Goal: Task Accomplishment & Management: Use online tool/utility

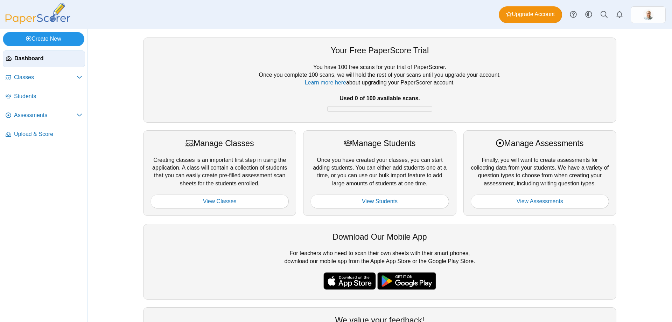
click at [48, 41] on link "Create New" at bounding box center [44, 39] width 82 height 14
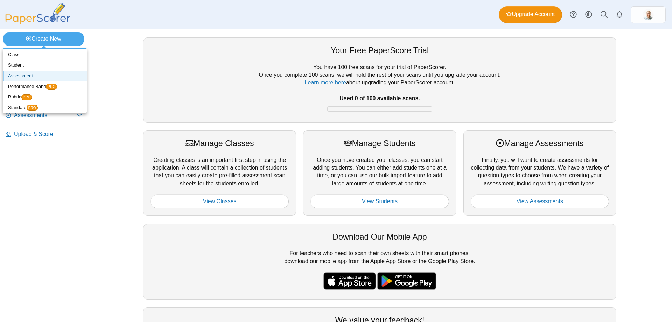
click at [32, 73] on link "Assessment" at bounding box center [45, 76] width 84 height 11
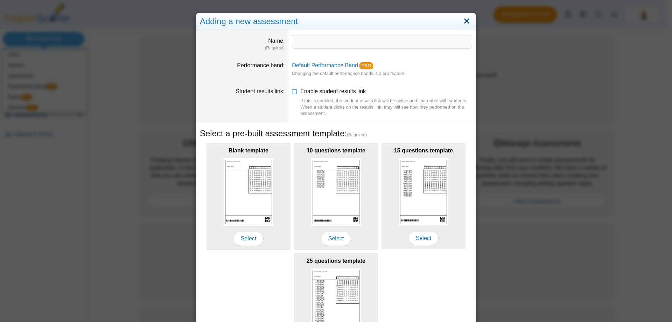
click at [466, 20] on link "Close" at bounding box center [466, 21] width 11 height 12
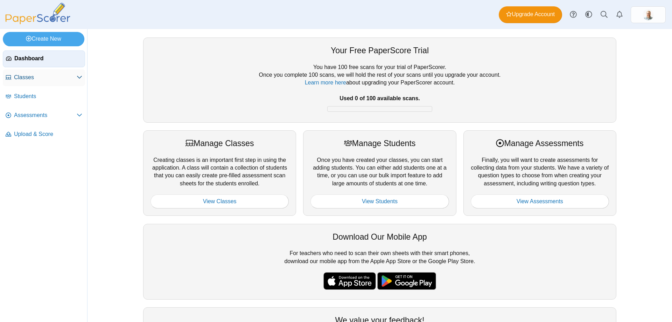
click at [12, 74] on link "Classes" at bounding box center [44, 77] width 82 height 17
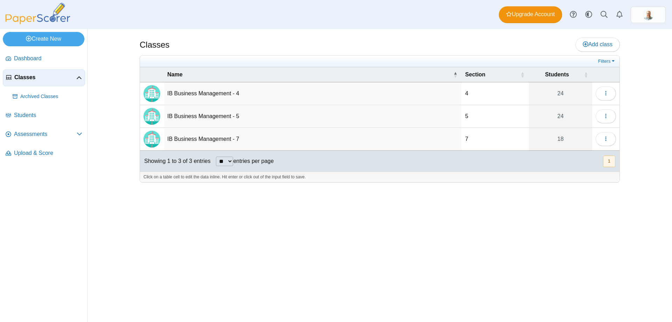
click at [228, 97] on td "IB Business Management - 4" at bounding box center [313, 93] width 298 height 23
click at [598, 92] on button "button" at bounding box center [606, 93] width 20 height 14
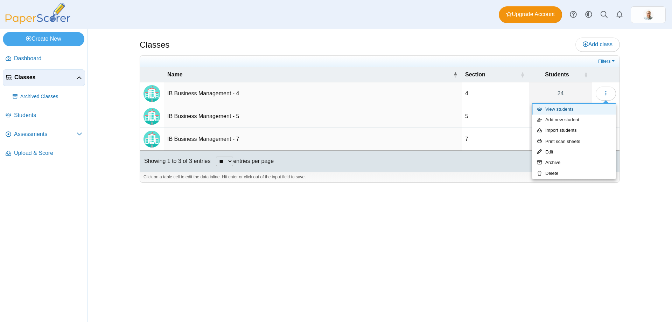
click at [575, 110] on link "View students" at bounding box center [574, 109] width 84 height 11
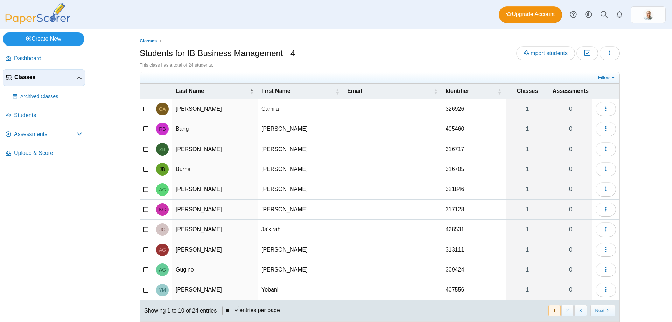
click at [55, 40] on link "Create New" at bounding box center [44, 39] width 82 height 14
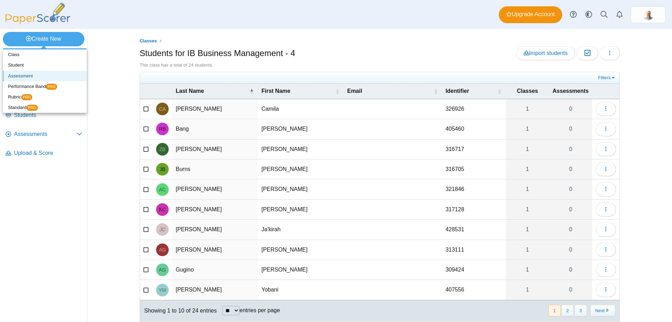
click at [35, 76] on link "Assessment" at bounding box center [45, 76] width 84 height 11
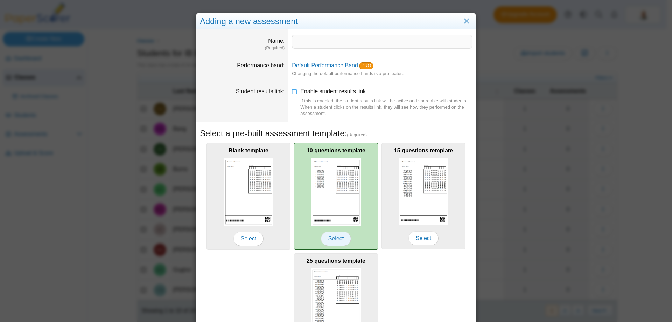
click at [333, 238] on span "Select" at bounding box center [336, 238] width 30 height 14
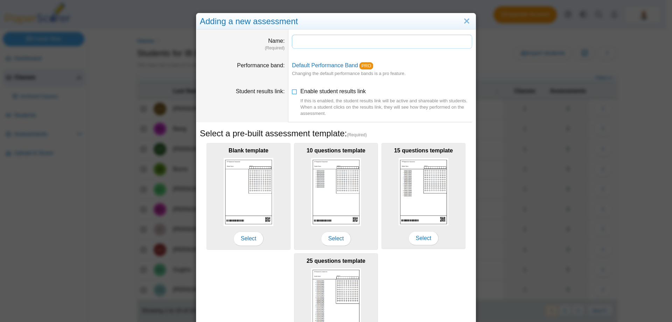
click at [331, 44] on input "Name" at bounding box center [382, 42] width 180 height 14
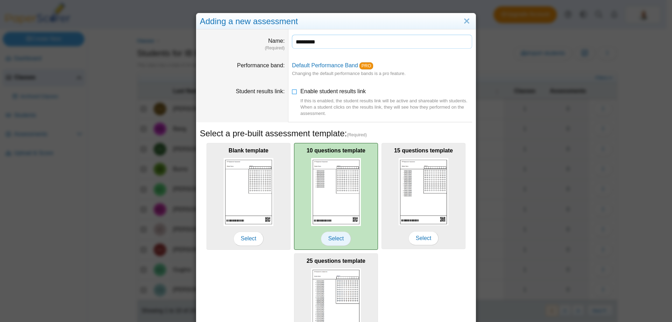
type input "*********"
click at [334, 238] on span "Select" at bounding box center [336, 238] width 30 height 14
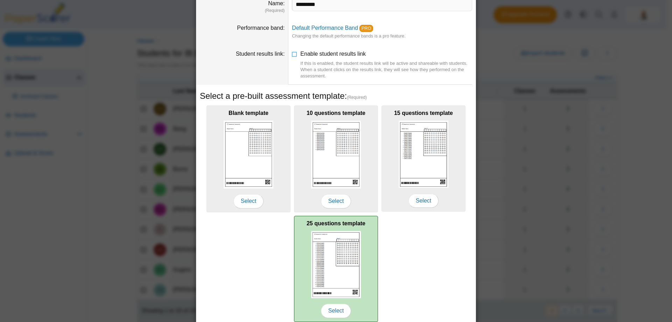
scroll to position [66, 0]
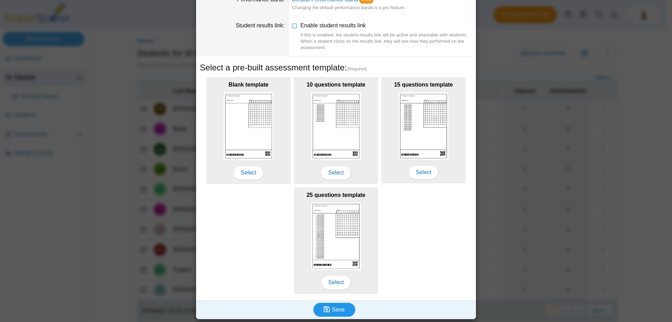
click at [332, 309] on span "Save" at bounding box center [338, 309] width 13 height 6
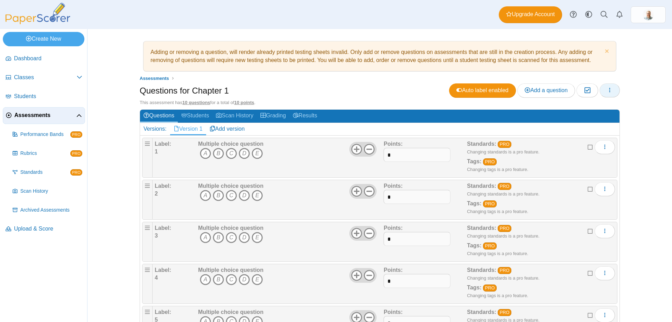
click at [616, 88] on button "button" at bounding box center [610, 90] width 20 height 14
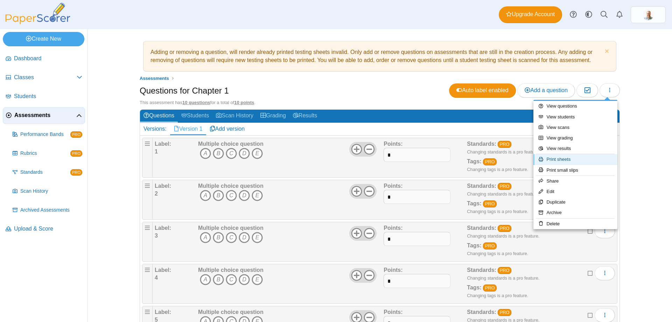
click at [571, 161] on link "Print sheets" at bounding box center [576, 159] width 84 height 11
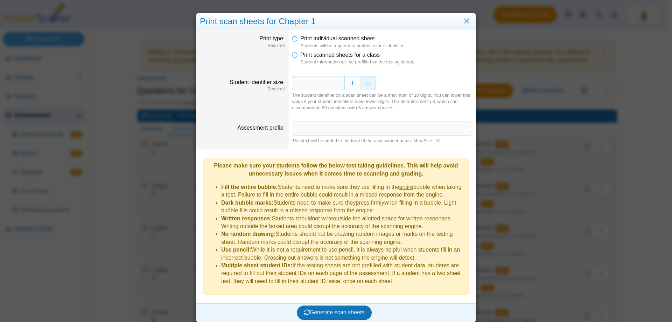
click at [366, 81] on button "Decrease" at bounding box center [368, 83] width 16 height 14
type input "*"
click at [338, 309] on span "Generate scan sheets" at bounding box center [334, 312] width 61 height 6
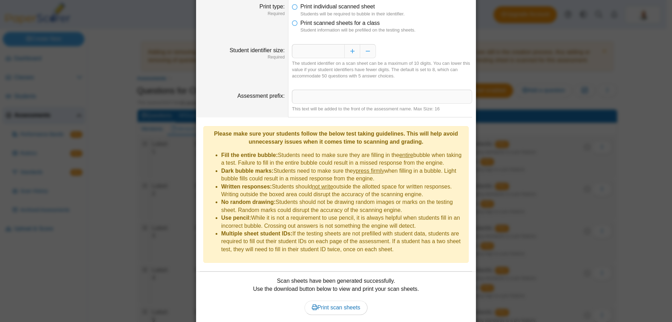
scroll to position [49, 0]
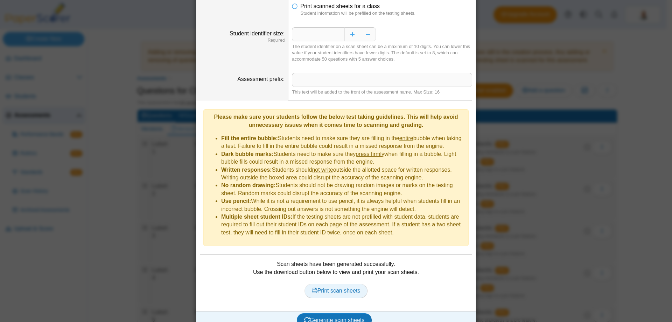
click at [344, 287] on span "Print scan sheets" at bounding box center [336, 290] width 49 height 6
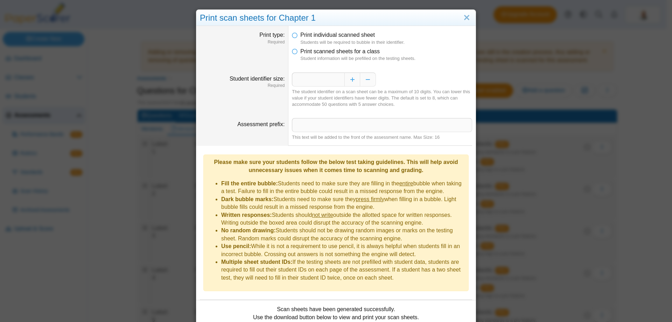
scroll to position [0, 0]
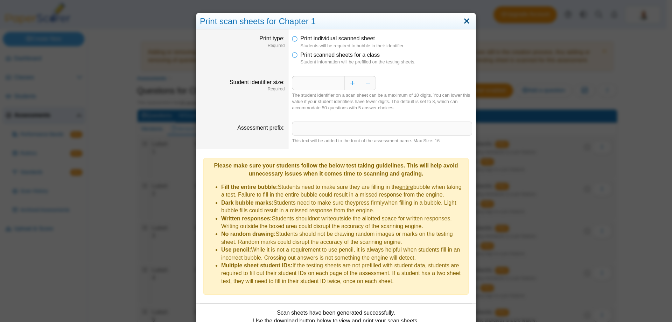
click at [461, 21] on link "Close" at bounding box center [466, 21] width 11 height 12
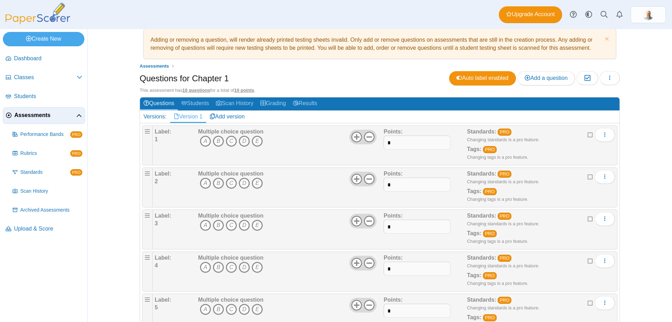
scroll to position [5, 0]
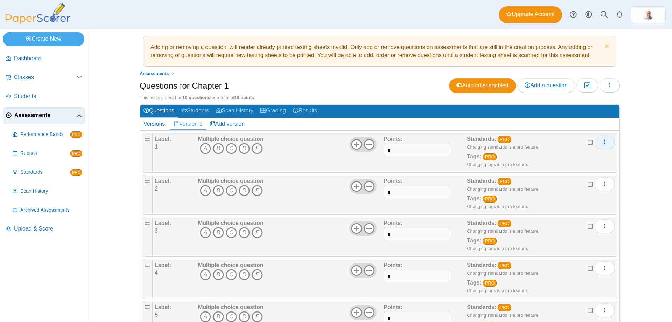
click at [598, 140] on button "More options" at bounding box center [605, 142] width 20 height 14
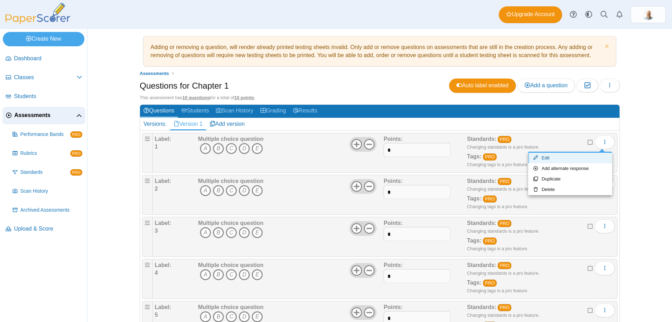
click at [591, 158] on link "Edit" at bounding box center [570, 158] width 84 height 11
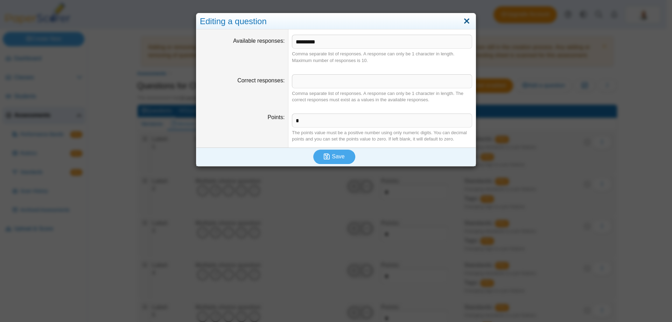
click at [466, 21] on link "Close" at bounding box center [466, 21] width 11 height 12
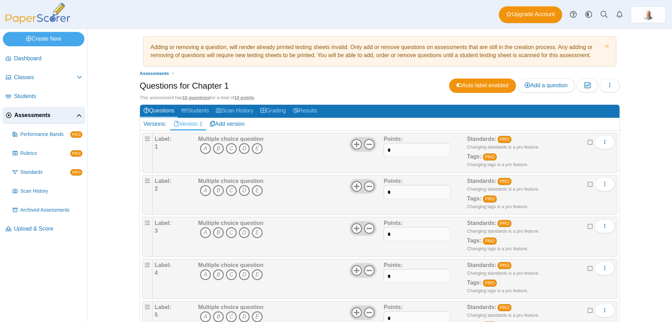
click at [373, 143] on div at bounding box center [362, 144] width 27 height 15
click at [370, 145] on icon at bounding box center [369, 144] width 11 height 11
click at [357, 145] on icon at bounding box center [356, 144] width 11 height 11
